Goal: Task Accomplishment & Management: Manage account settings

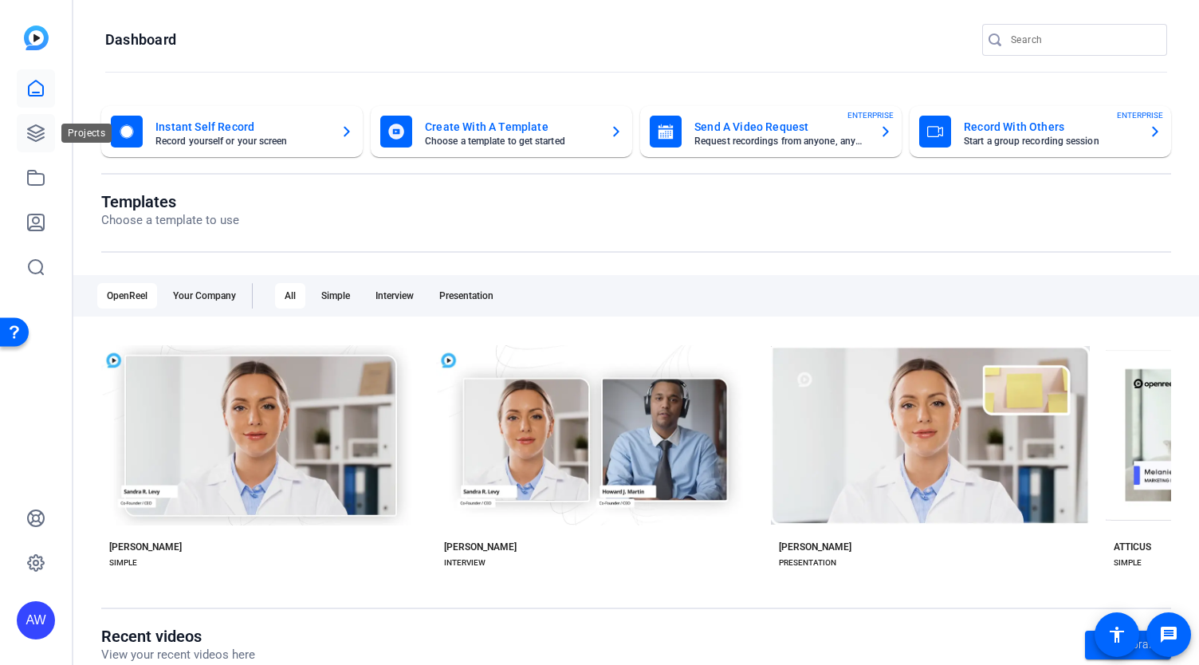
click at [26, 142] on icon at bounding box center [35, 133] width 19 height 19
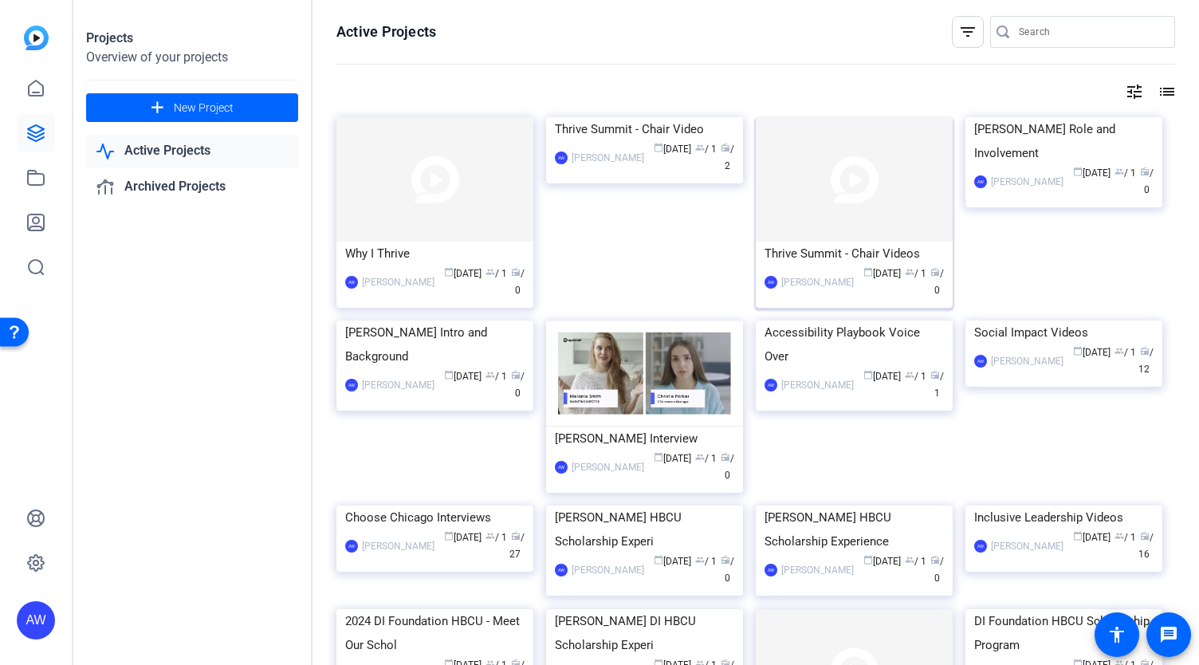
click at [899, 266] on div "calendar_today [DATE] group / 1 radio / 0" at bounding box center [903, 282] width 82 height 33
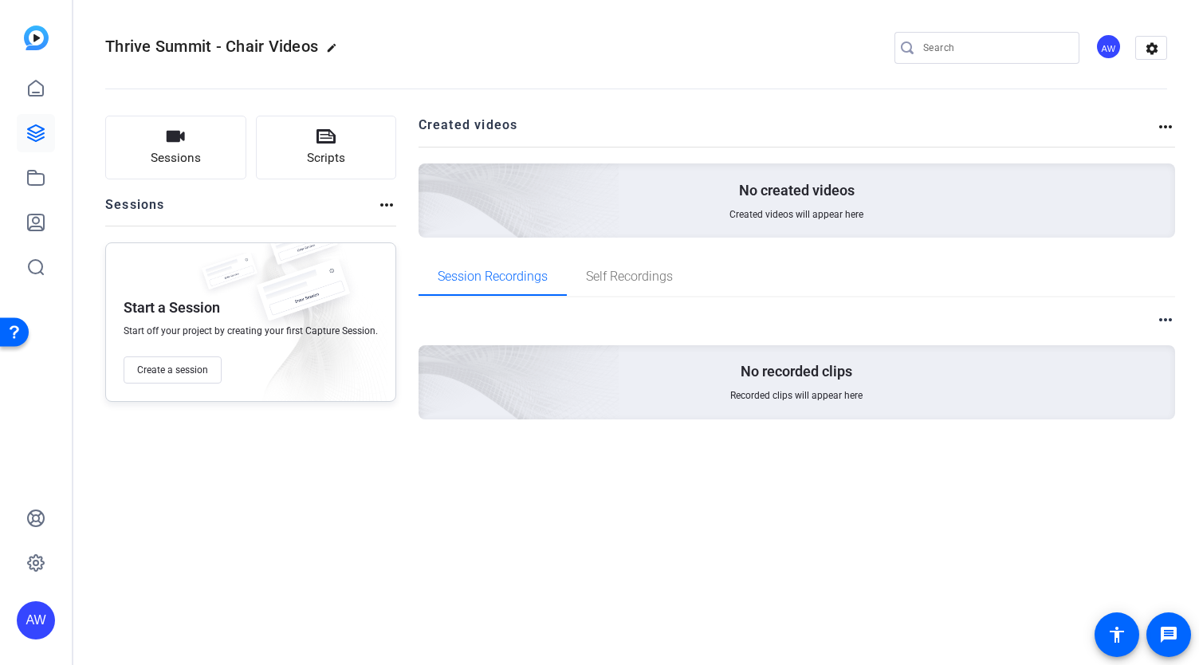
click at [1163, 126] on mat-icon "more_horiz" at bounding box center [1165, 126] width 19 height 19
click at [1162, 53] on div at bounding box center [599, 332] width 1199 height 665
click at [377, 205] on mat-icon "more_horiz" at bounding box center [386, 204] width 19 height 19
click at [1148, 58] on div at bounding box center [599, 332] width 1199 height 665
click at [1146, 47] on mat-icon "settings" at bounding box center [1152, 49] width 32 height 24
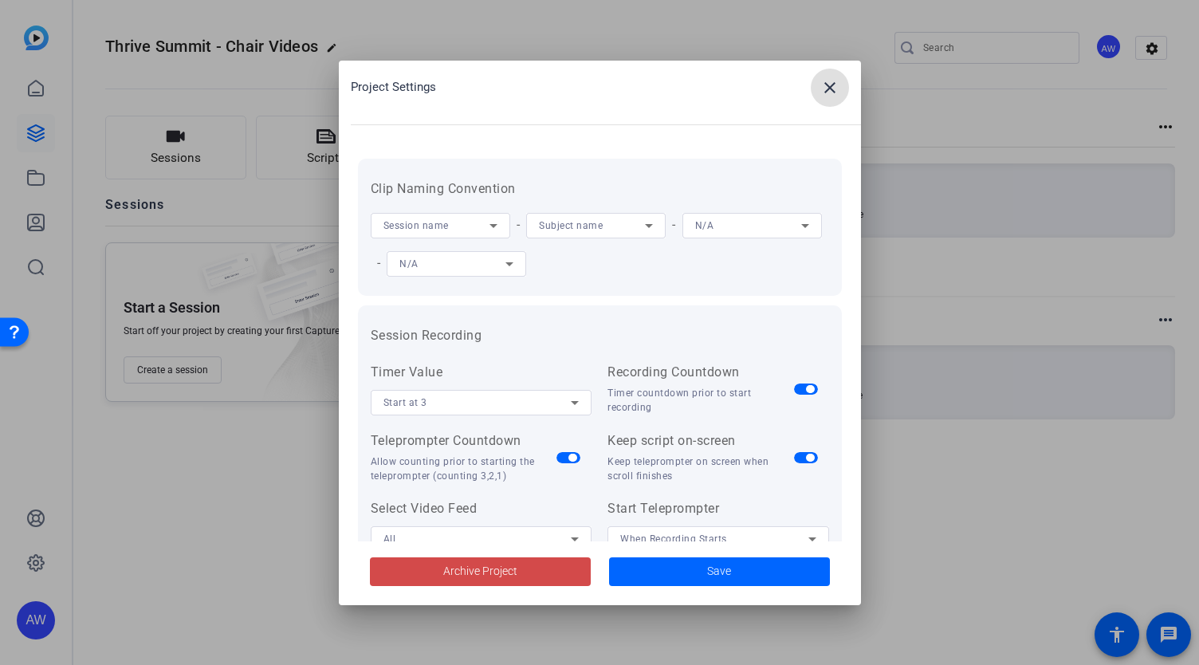
click at [555, 567] on span at bounding box center [480, 572] width 221 height 38
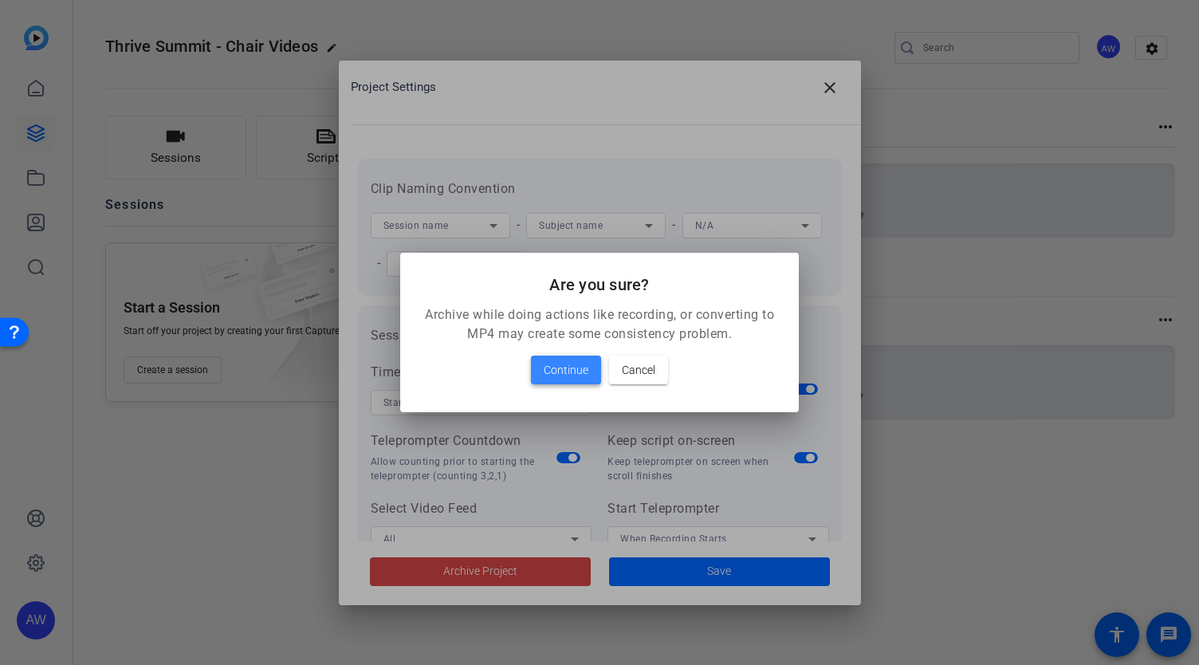
click at [553, 387] on span at bounding box center [566, 370] width 70 height 38
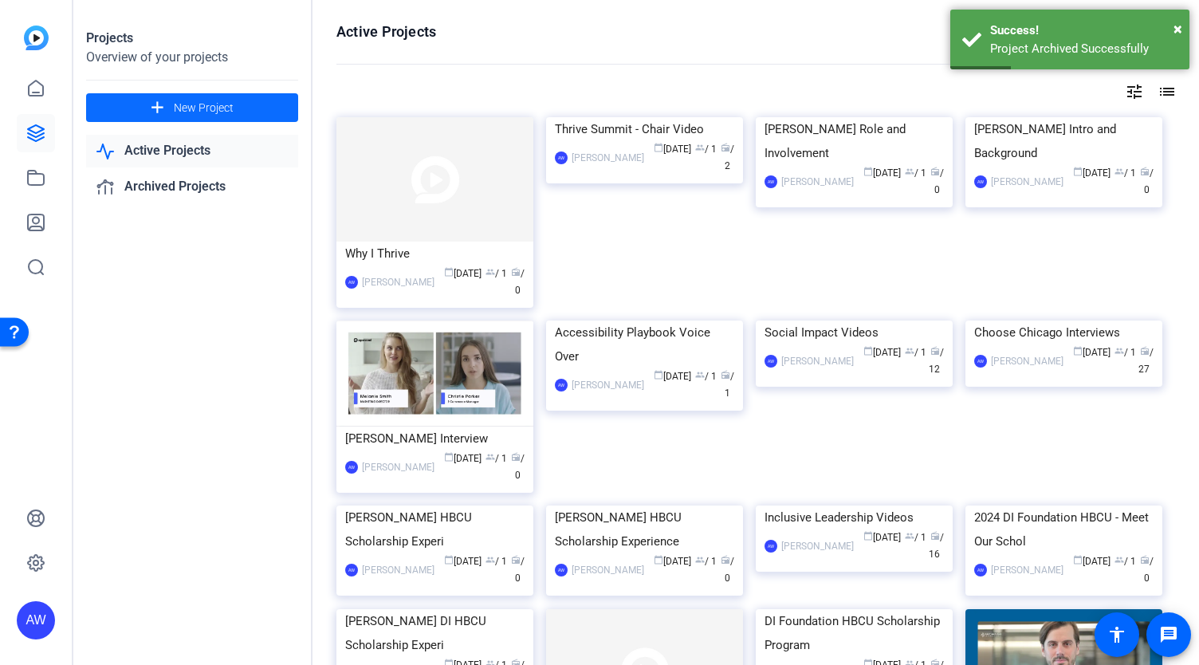
click at [177, 116] on span at bounding box center [192, 108] width 212 height 38
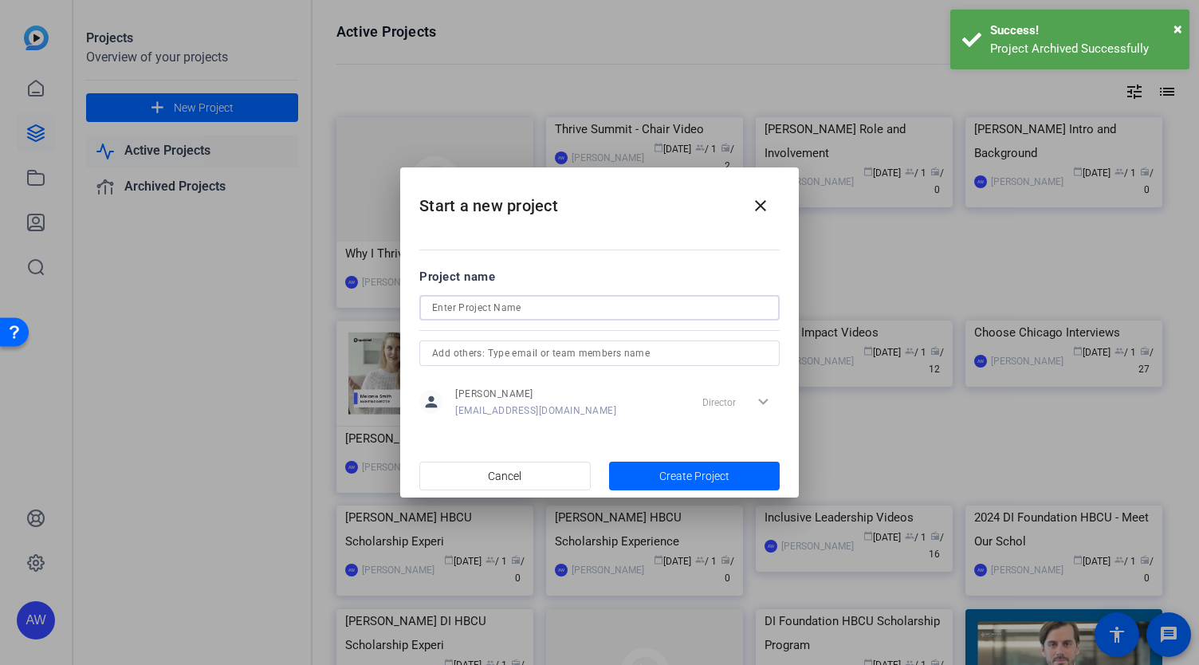
click at [614, 299] on input at bounding box center [599, 307] width 335 height 19
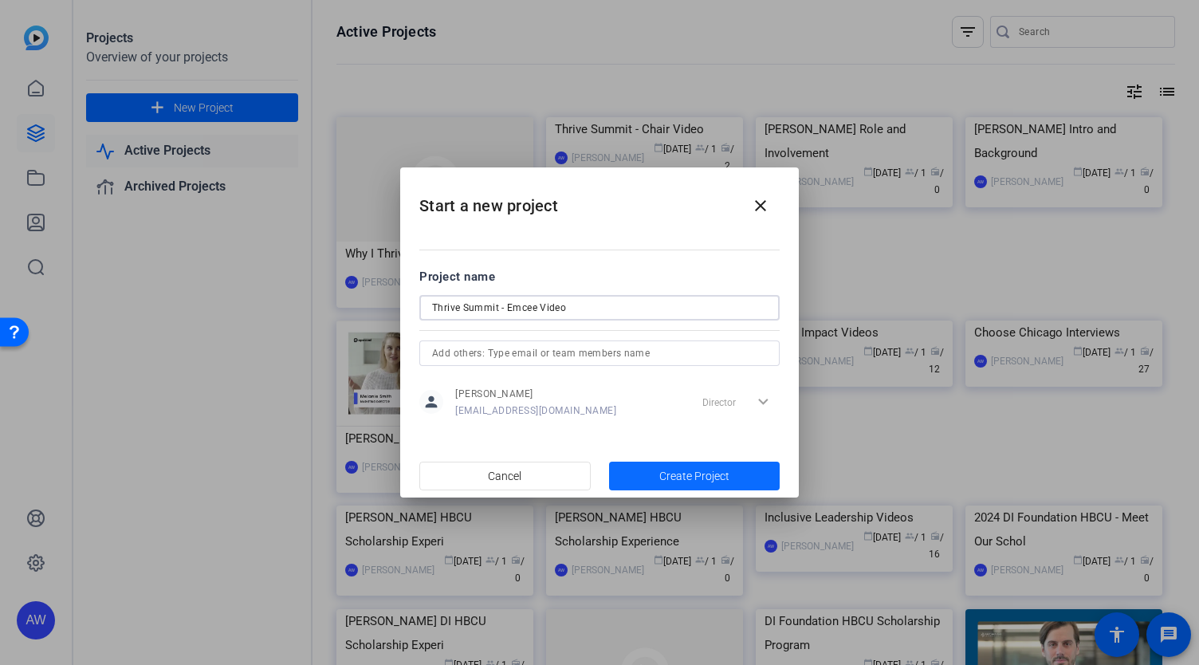
type input "Thrive Summit - Emcee Video"
click at [711, 470] on span "Create Project" at bounding box center [694, 476] width 70 height 17
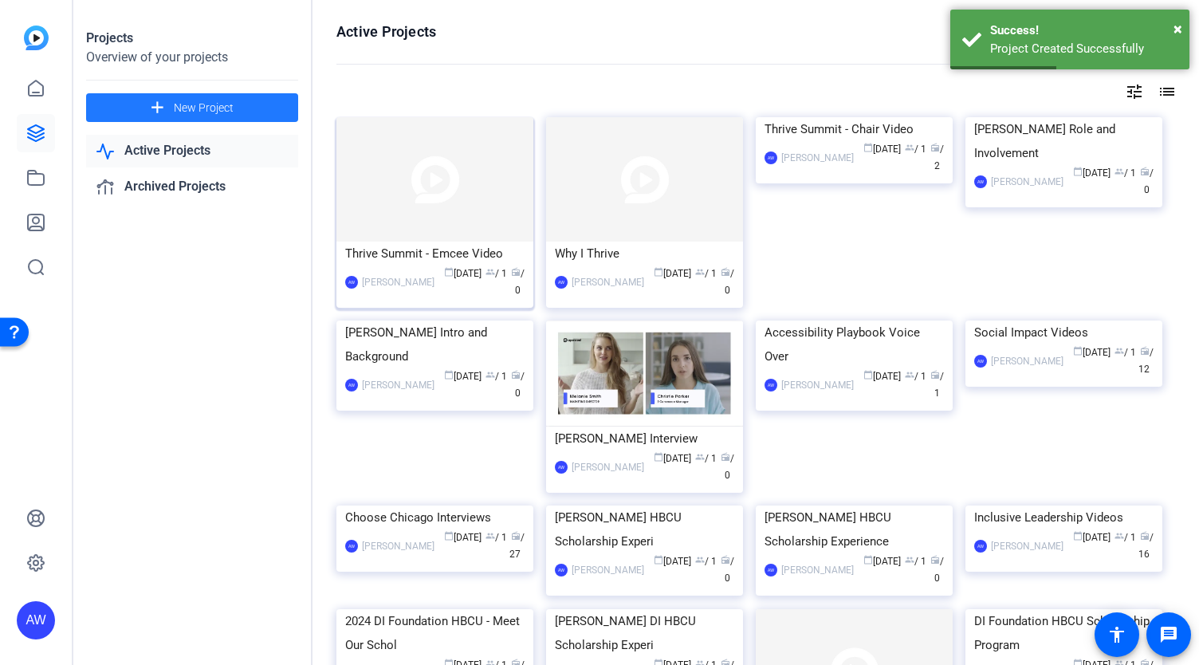
click at [511, 275] on span "radio / 0" at bounding box center [518, 282] width 14 height 28
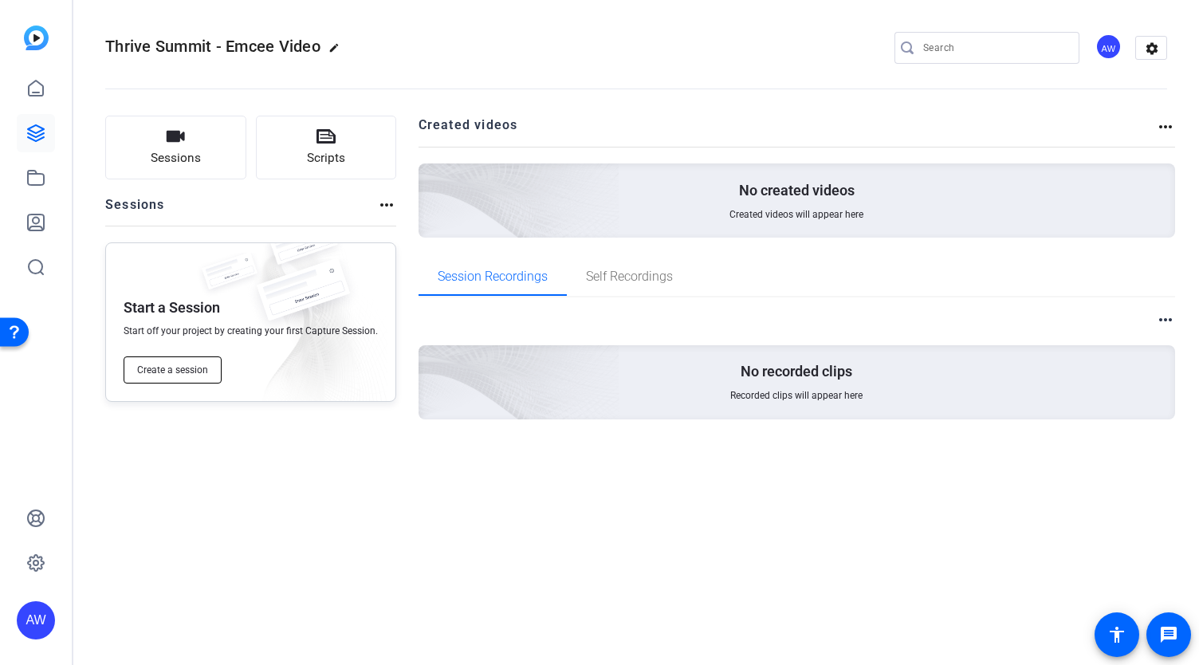
click at [207, 368] on span "Create a session" at bounding box center [172, 370] width 71 height 13
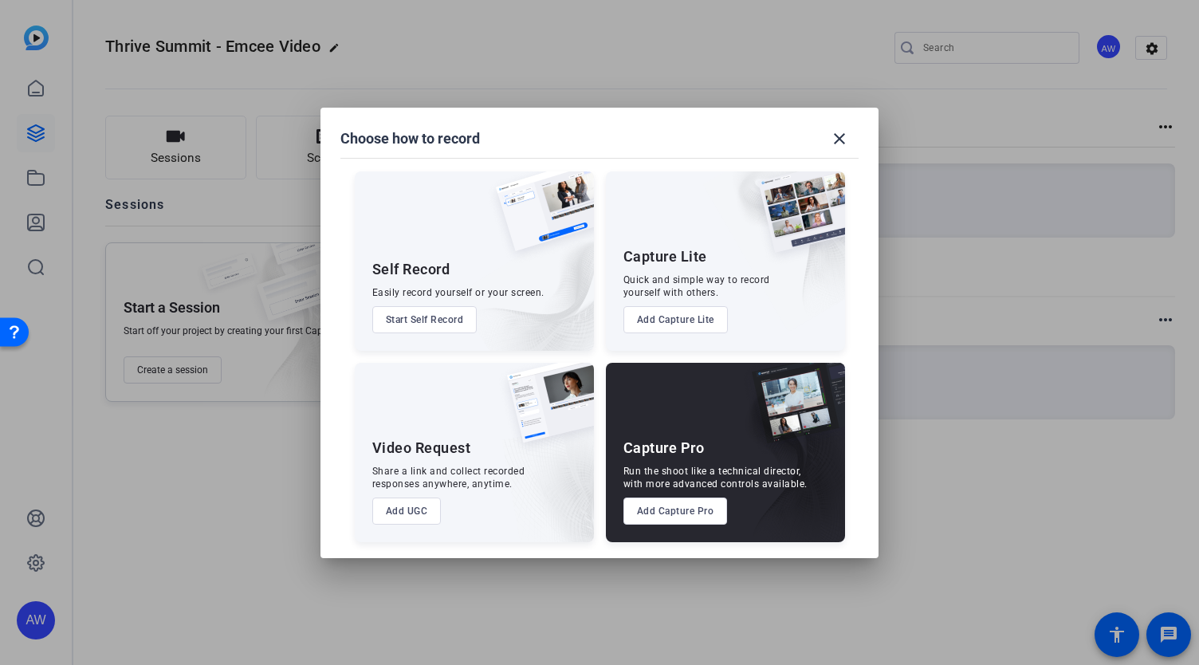
click at [403, 511] on button "Add UGC" at bounding box center [406, 511] width 69 height 27
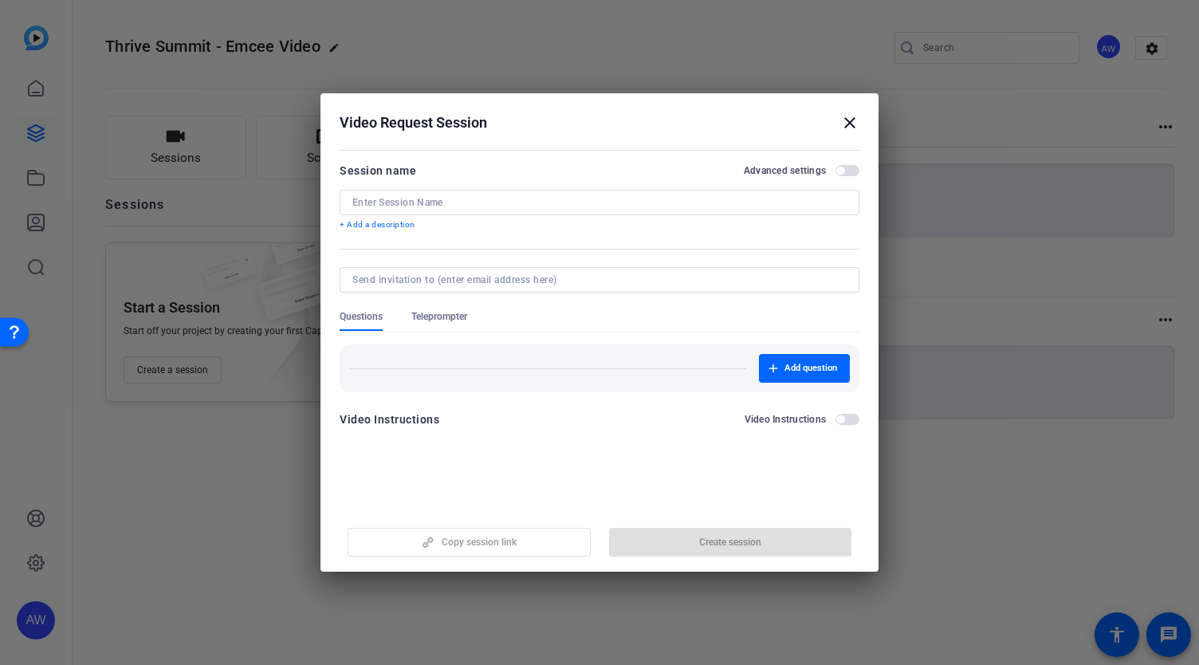
click at [529, 206] on input at bounding box center [599, 202] width 494 height 13
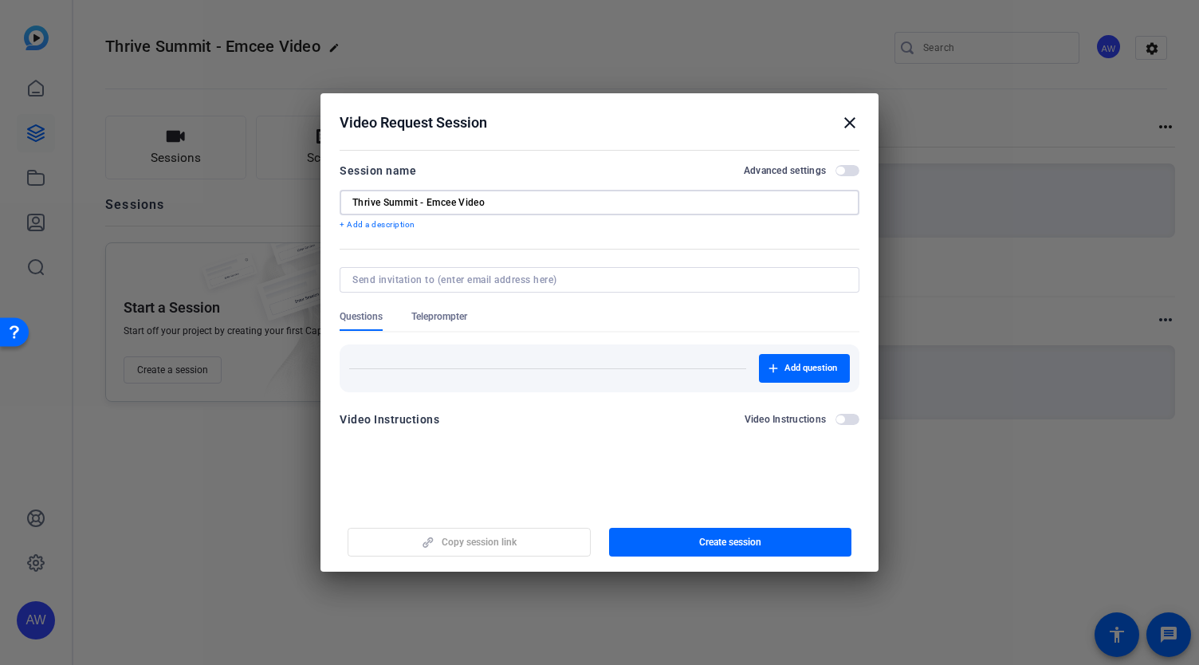
type input "Thrive Summit - Emcee Video"
click at [494, 529] on div "Copy session link Create session" at bounding box center [600, 536] width 520 height 41
click at [685, 545] on span "button" at bounding box center [730, 542] width 243 height 38
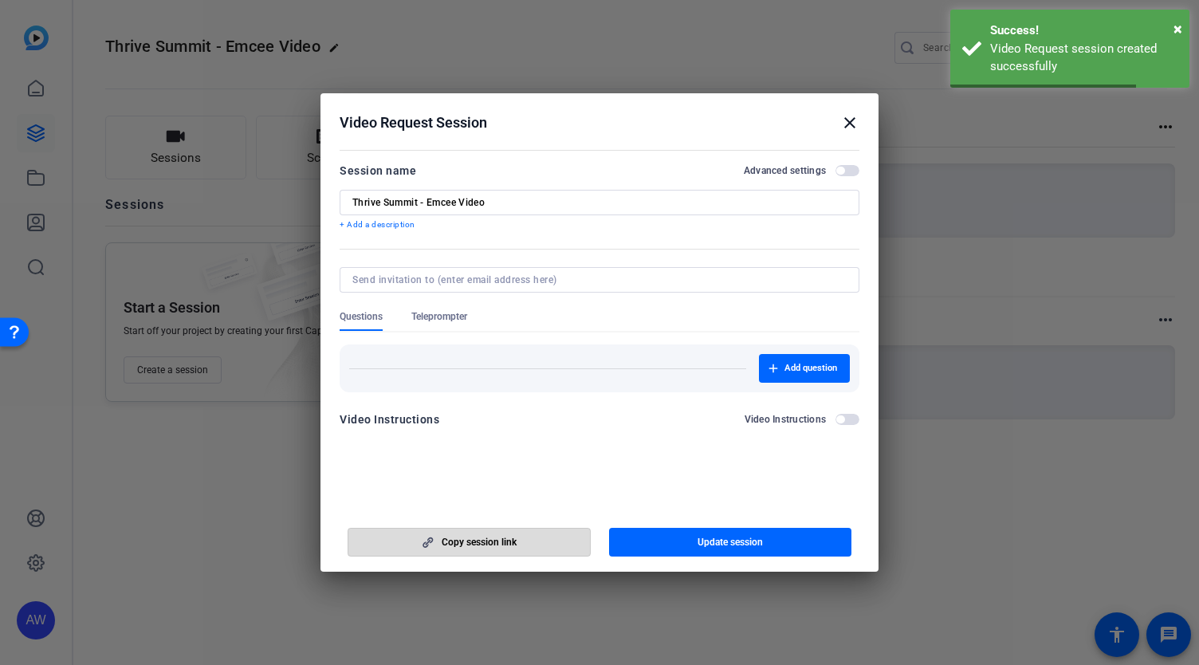
click at [474, 553] on span "button" at bounding box center [469, 542] width 242 height 38
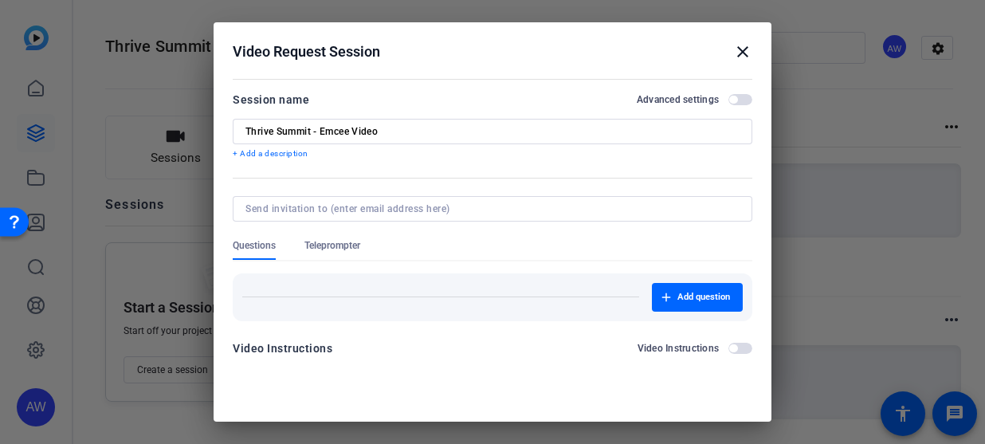
scroll to position [22, 0]
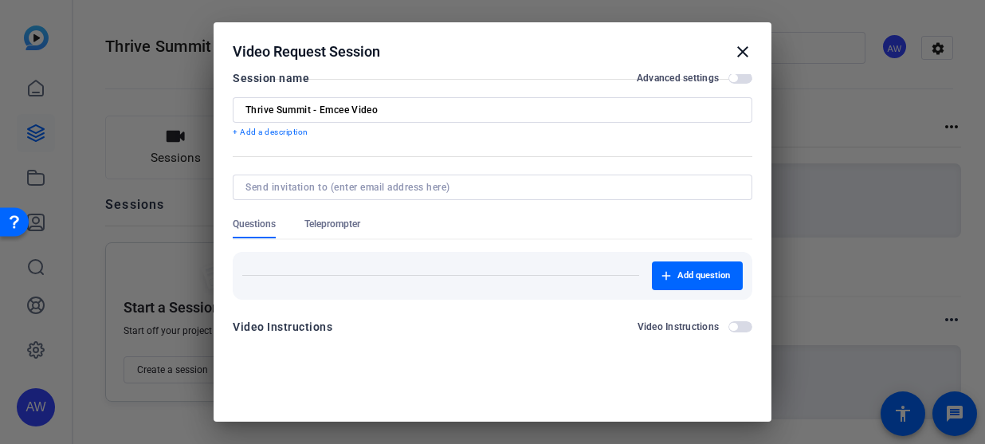
click at [735, 58] on mat-icon "close" at bounding box center [743, 51] width 19 height 19
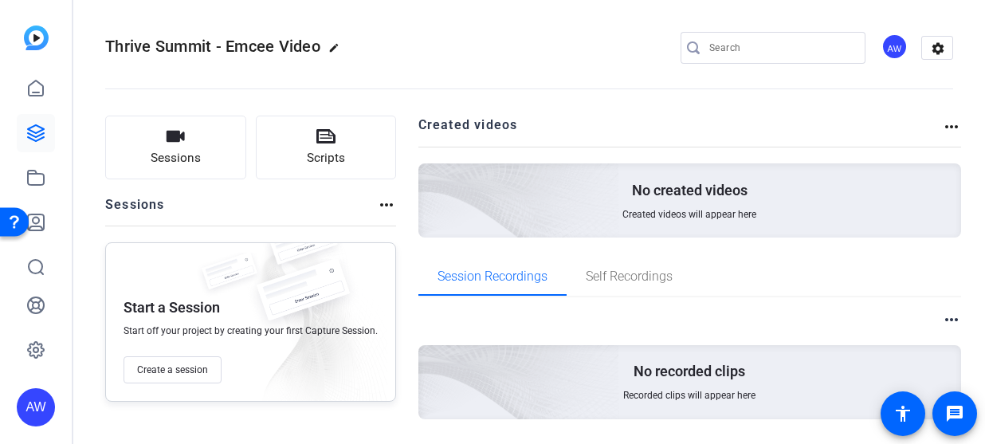
scroll to position [0, 0]
